Goal: Navigation & Orientation: Go to known website

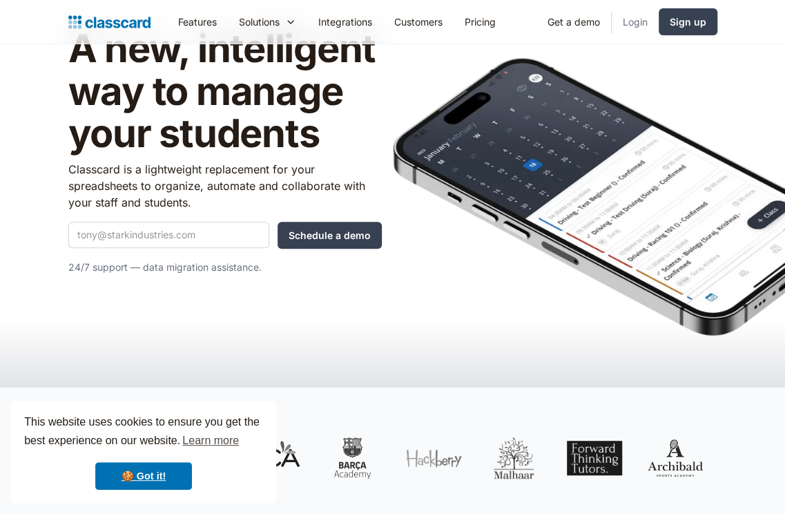
scroll to position [86, 0]
click at [638, 24] on link "Login" at bounding box center [635, 21] width 47 height 31
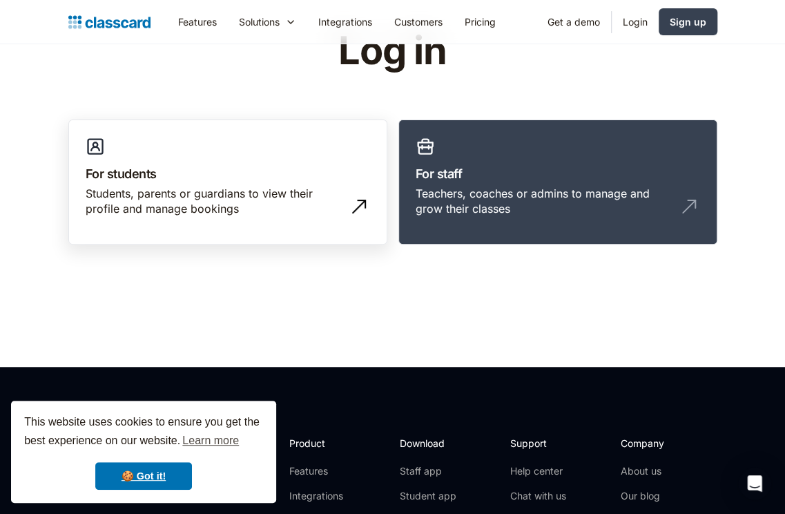
scroll to position [61, 0]
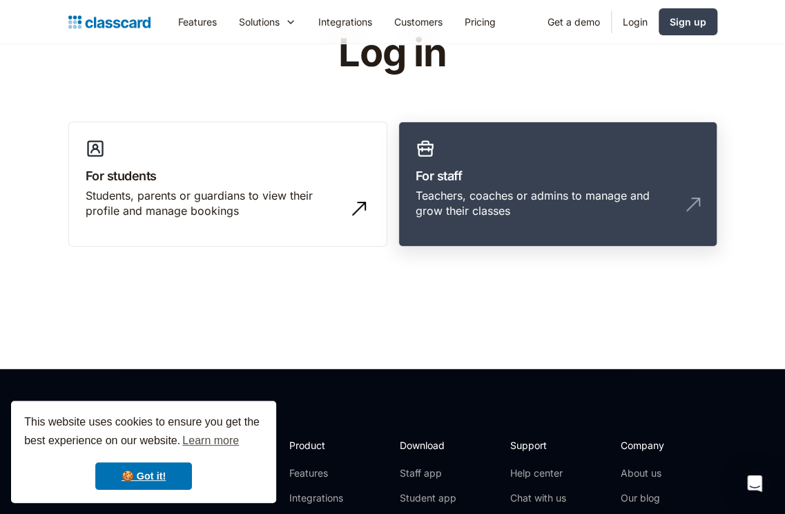
click at [505, 202] on div "Teachers, coaches or admins to manage and grow their classes" at bounding box center [544, 203] width 257 height 31
